Goal: Task Accomplishment & Management: Use online tool/utility

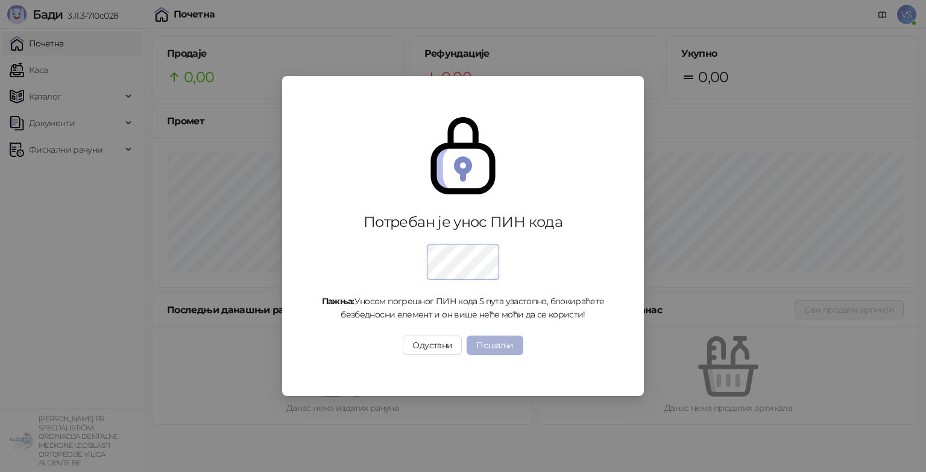
click at [494, 338] on button "Пошаљи" at bounding box center [495, 344] width 56 height 19
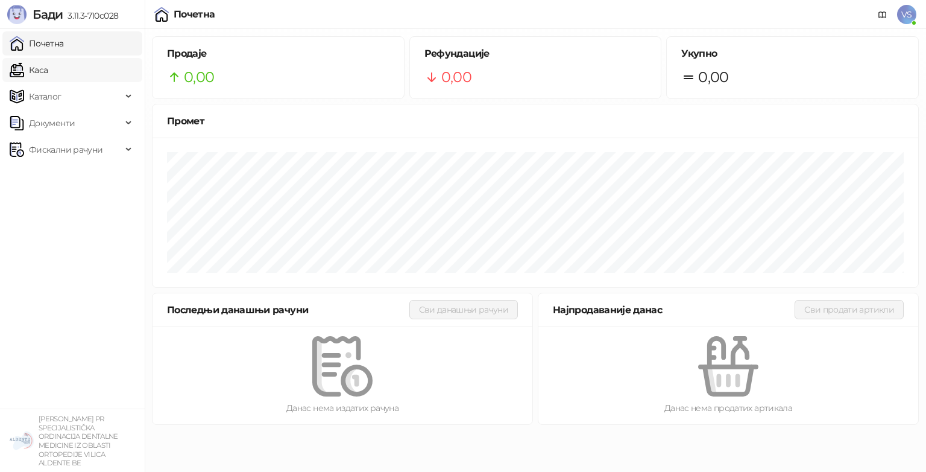
click at [48, 65] on link "Каса" at bounding box center [29, 70] width 38 height 24
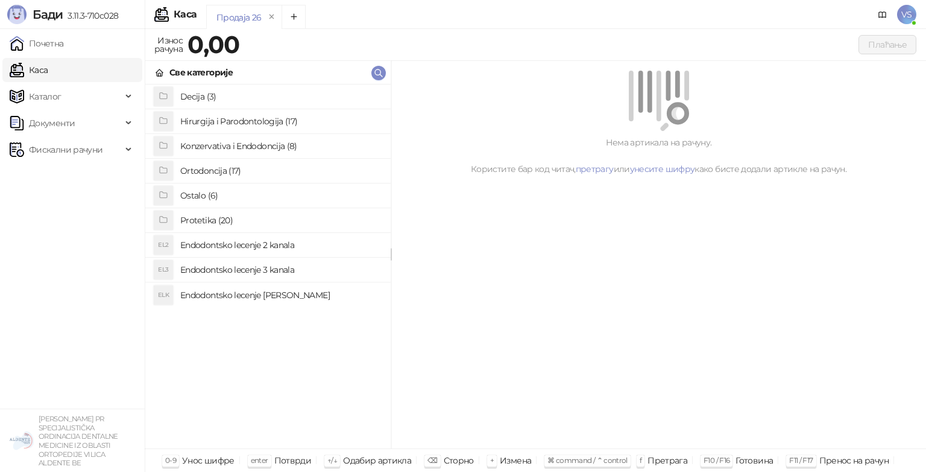
click at [248, 145] on h4 "Konzervativa i Endodoncija (8)" at bounding box center [280, 145] width 201 height 19
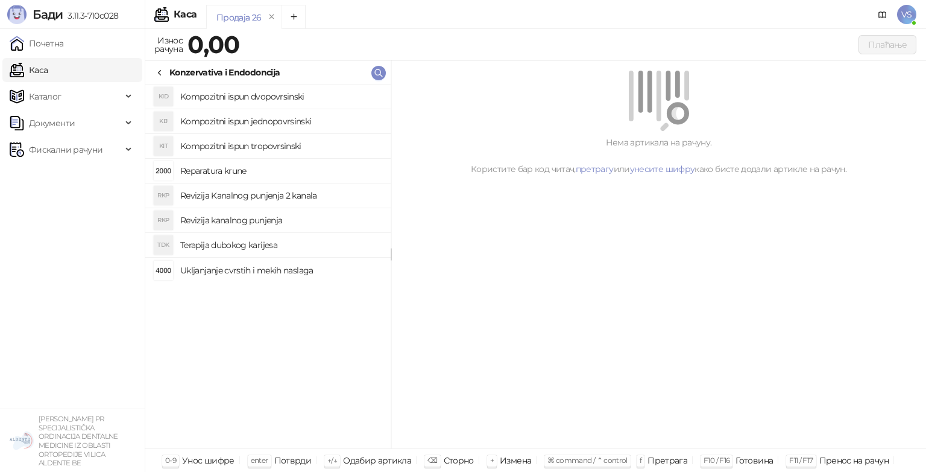
click at [290, 200] on h4 "Revizija Kanalnog punjenja 2 kanala" at bounding box center [280, 195] width 201 height 19
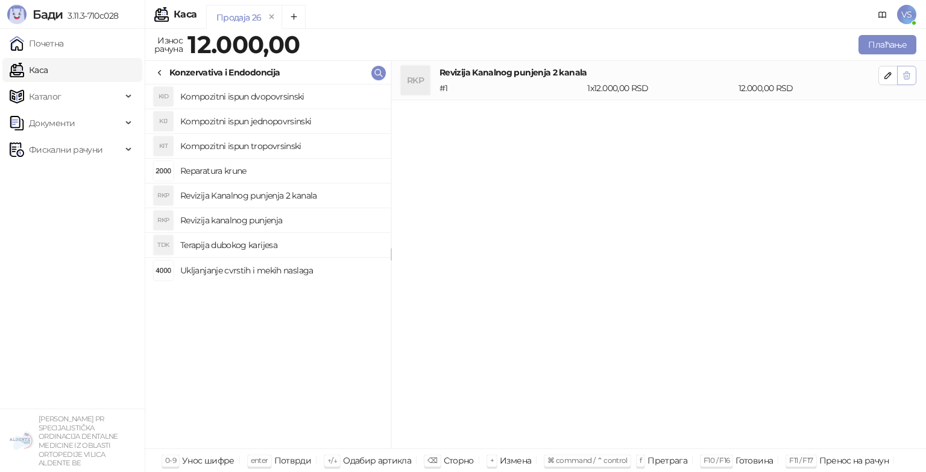
click at [909, 75] on icon "button" at bounding box center [907, 76] width 10 height 10
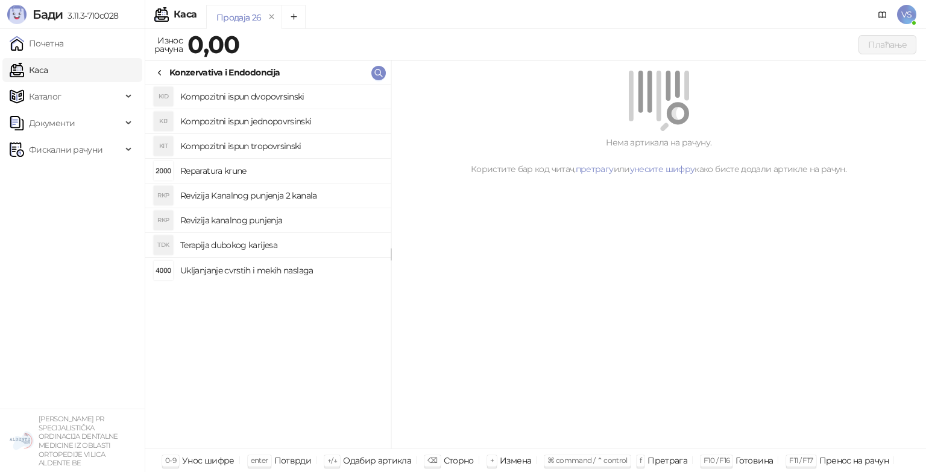
click at [162, 69] on icon at bounding box center [160, 73] width 10 height 10
